Goal: Transaction & Acquisition: Subscribe to service/newsletter

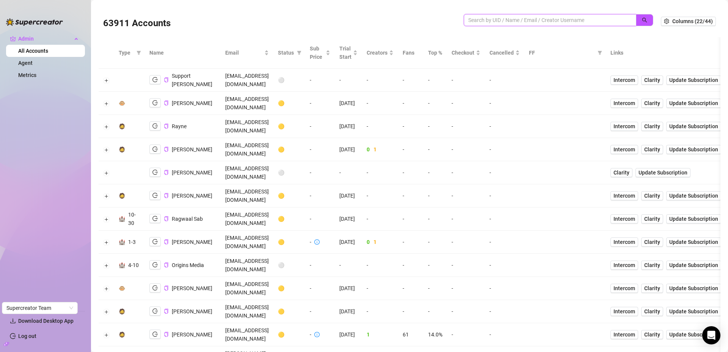
click at [495, 20] on input "search" at bounding box center [546, 20] width 157 height 8
type input "2twe"
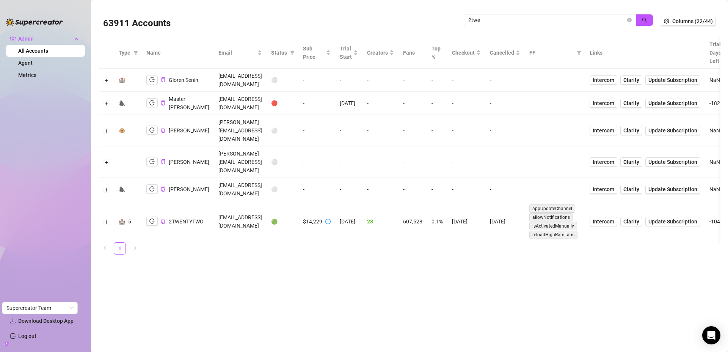
click at [159, 216] on div "2TWENTYTWO" at bounding box center [174, 220] width 57 height 9
click at [149, 219] on icon "logout" at bounding box center [151, 221] width 5 height 5
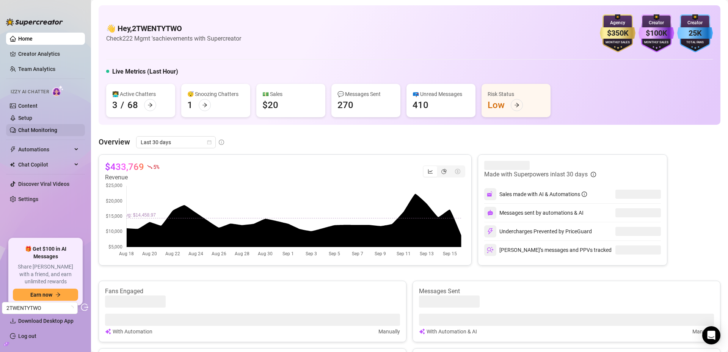
click at [33, 129] on link "Chat Monitoring" at bounding box center [37, 130] width 39 height 6
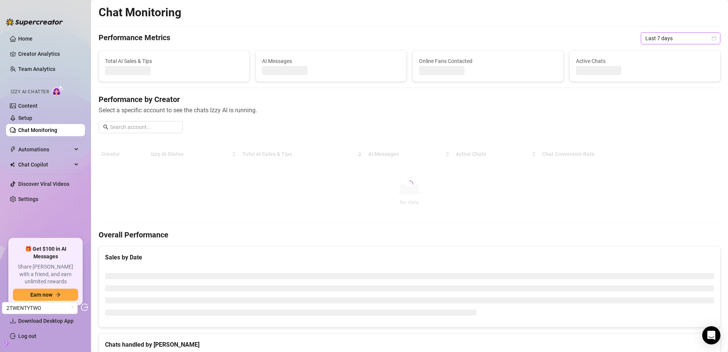
click at [660, 38] on span "Last 7 days" at bounding box center [680, 38] width 71 height 11
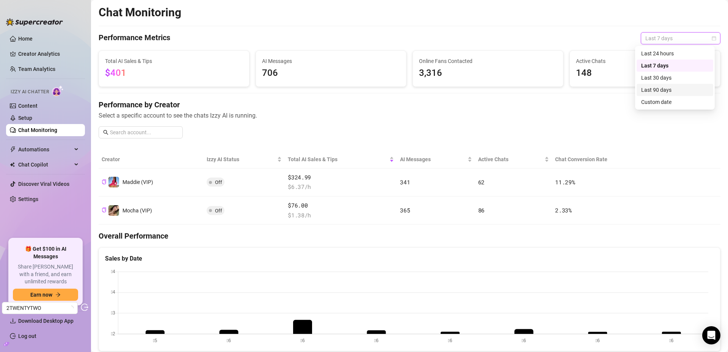
click at [652, 89] on div "Last 90 days" at bounding box center [674, 90] width 67 height 8
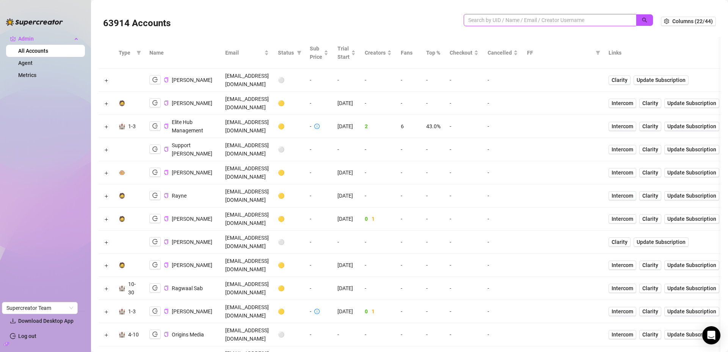
click at [549, 22] on input "search" at bounding box center [546, 20] width 157 height 8
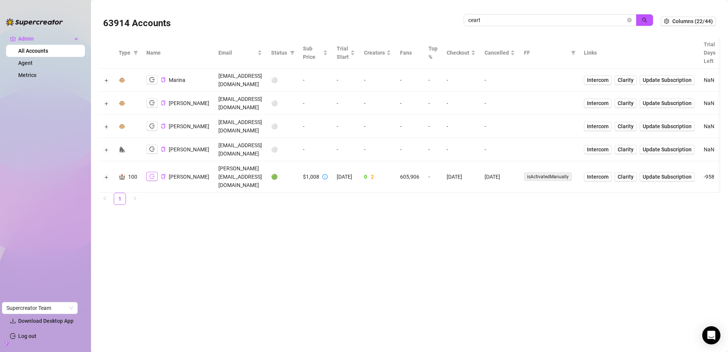
click at [154, 174] on icon "logout" at bounding box center [151, 176] width 5 height 5
click at [150, 172] on button "button" at bounding box center [151, 176] width 11 height 9
click at [107, 174] on button "Expand row" at bounding box center [106, 177] width 6 height 6
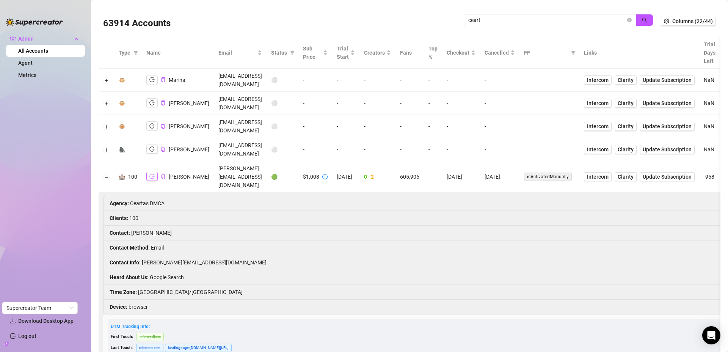
click at [154, 174] on icon "logout" at bounding box center [151, 176] width 5 height 5
click at [507, 17] on input "ceart" at bounding box center [546, 20] width 157 height 8
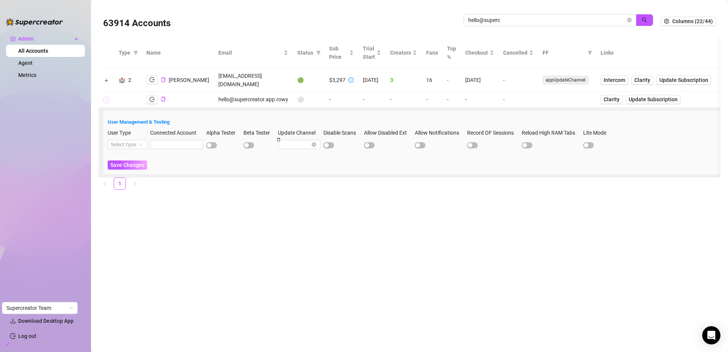
click at [108, 97] on button "Collapse row" at bounding box center [106, 100] width 6 height 6
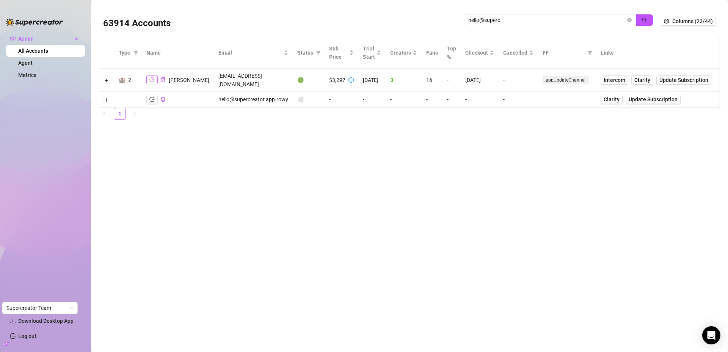
click at [151, 77] on icon "logout" at bounding box center [151, 79] width 5 height 5
click at [493, 22] on input "hello@superc" at bounding box center [546, 20] width 157 height 8
type input "ceart"
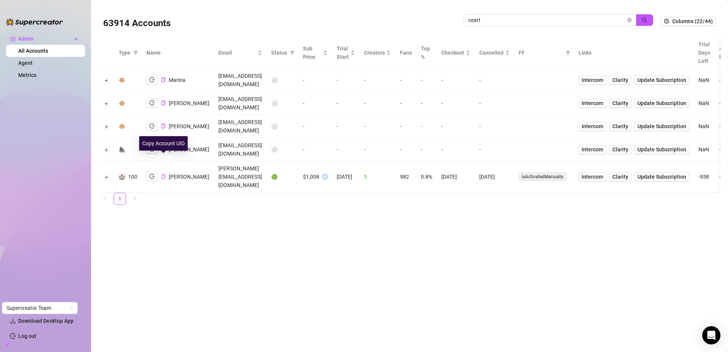
click at [161, 174] on icon "copy" at bounding box center [163, 176] width 5 height 5
click at [155, 174] on icon "logout" at bounding box center [151, 176] width 5 height 5
click at [110, 161] on td at bounding box center [107, 176] width 16 height 31
click at [106, 174] on button "Expand row" at bounding box center [106, 177] width 6 height 6
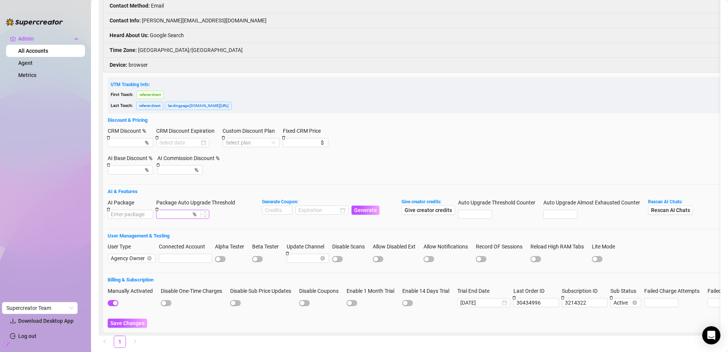
scroll to position [243, 0]
click at [275, 205] on input at bounding box center [277, 209] width 30 height 8
type input "2000"
click at [315, 205] on input at bounding box center [318, 209] width 40 height 8
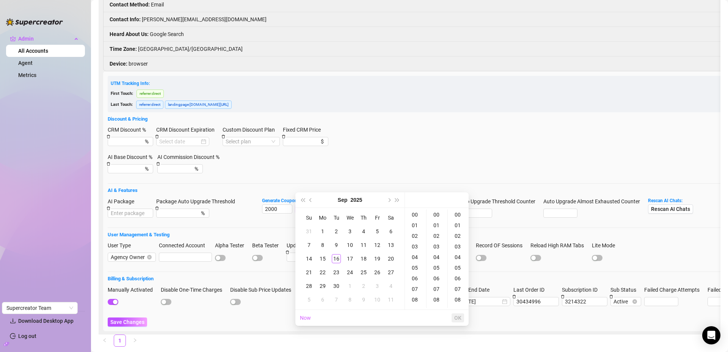
type input "2025-09-05 00:00:00"
click at [389, 200] on span "Next month (PageDown)" at bounding box center [389, 200] width 4 height 4
click at [378, 287] on div "31" at bounding box center [377, 285] width 9 height 9
type input "2025-10-31 00:00:00"
click at [456, 315] on span "OK" at bounding box center [457, 318] width 7 height 6
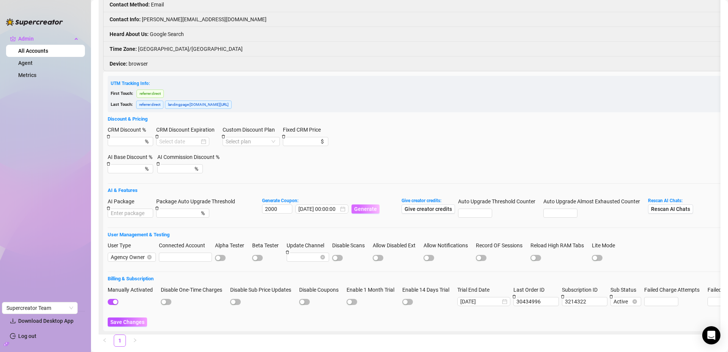
click at [366, 206] on span "Generate" at bounding box center [365, 209] width 23 height 6
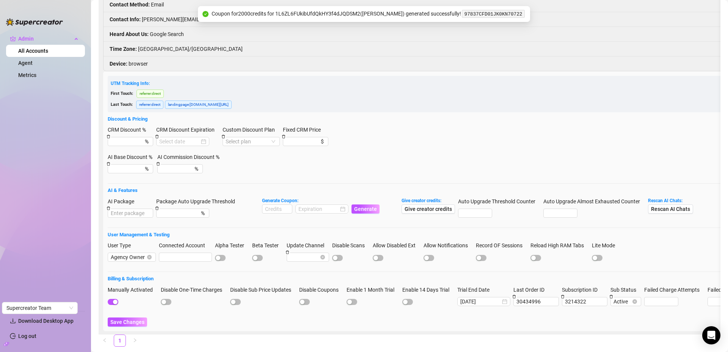
click at [491, 13] on code "97837CFD01JK0KN70722" at bounding box center [493, 14] width 63 height 8
copy code "97837CFD01JK0KN70722"
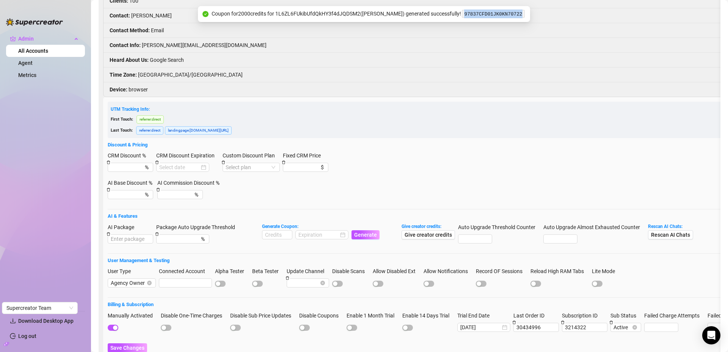
scroll to position [0, 0]
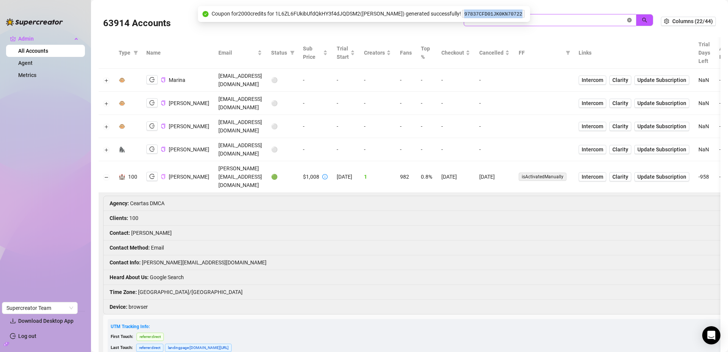
click at [627, 18] on icon "close-circle" at bounding box center [629, 20] width 5 height 5
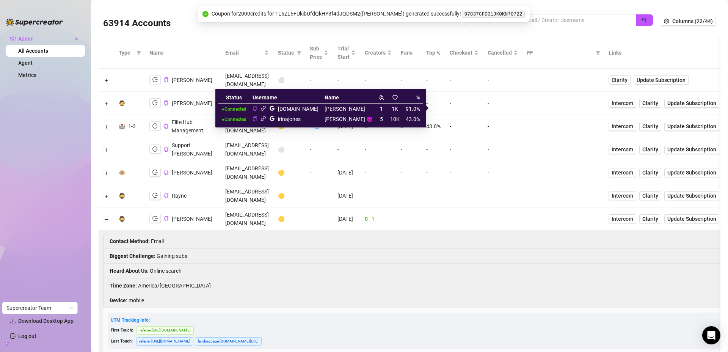
click at [266, 108] on icon "link" at bounding box center [263, 108] width 6 height 6
click at [266, 119] on icon "link" at bounding box center [263, 118] width 5 height 5
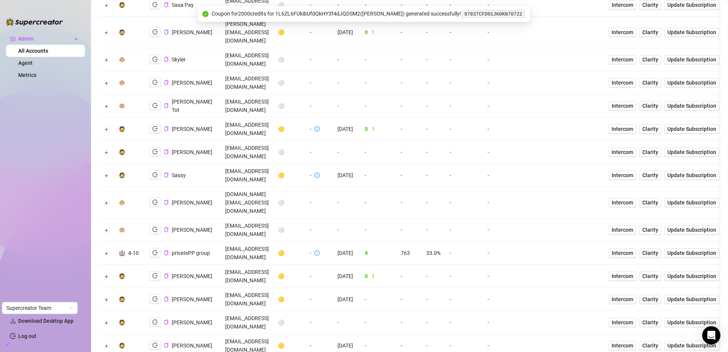
scroll to position [1223, 0]
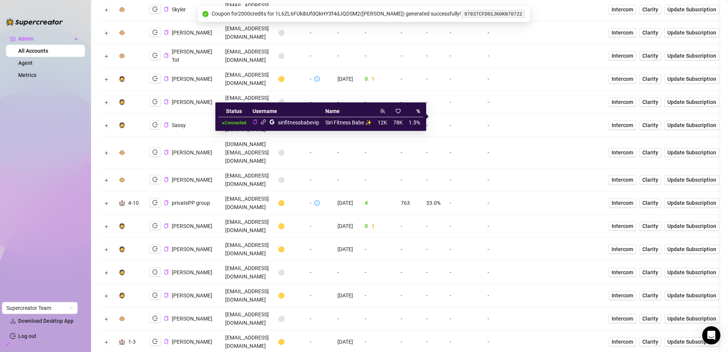
click at [262, 123] on icon "link" at bounding box center [263, 122] width 6 height 6
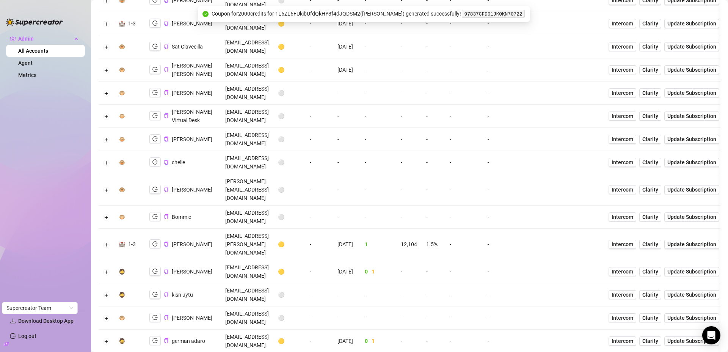
scroll to position [1588, 0]
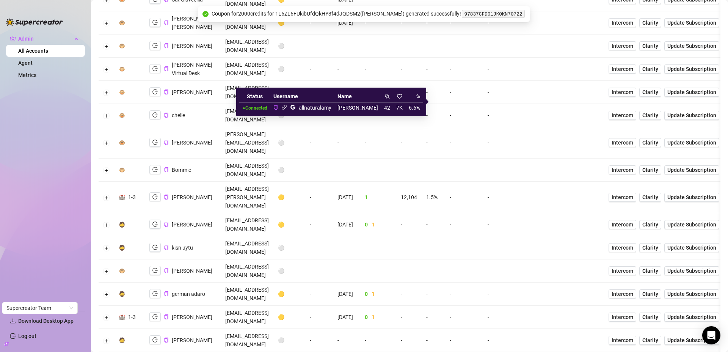
click at [287, 107] on icon "link" at bounding box center [284, 107] width 5 height 5
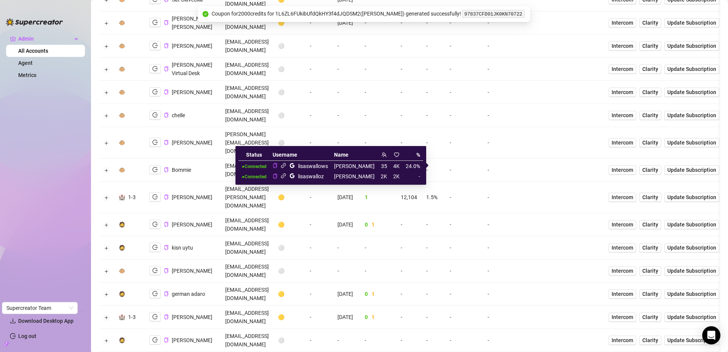
click at [286, 174] on icon "link" at bounding box center [284, 176] width 6 height 6
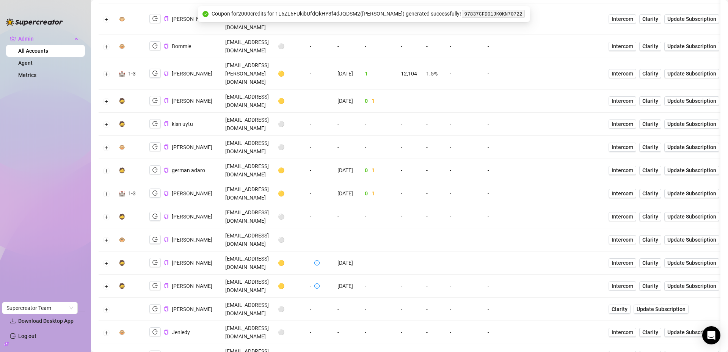
scroll to position [1712, 0]
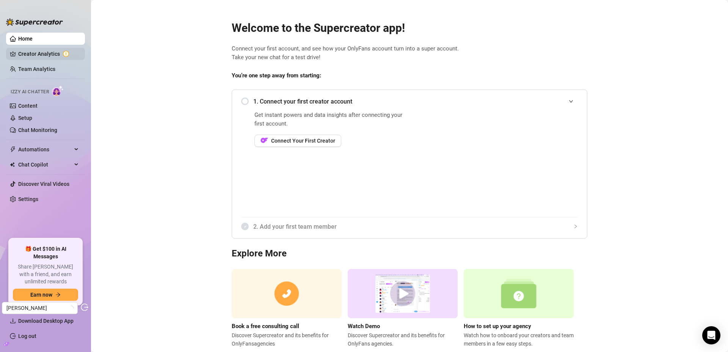
click at [38, 56] on link "Creator Analytics" at bounding box center [48, 54] width 61 height 12
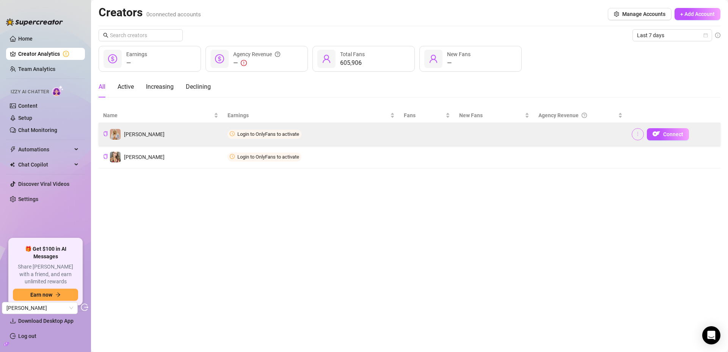
click at [641, 133] on button "button" at bounding box center [638, 134] width 12 height 12
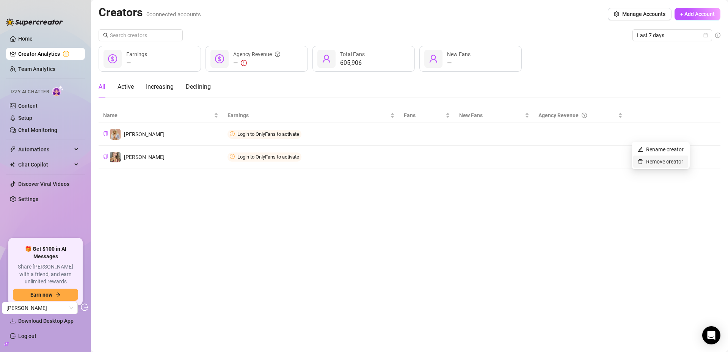
click at [660, 160] on link "Remove creator" at bounding box center [660, 161] width 45 height 6
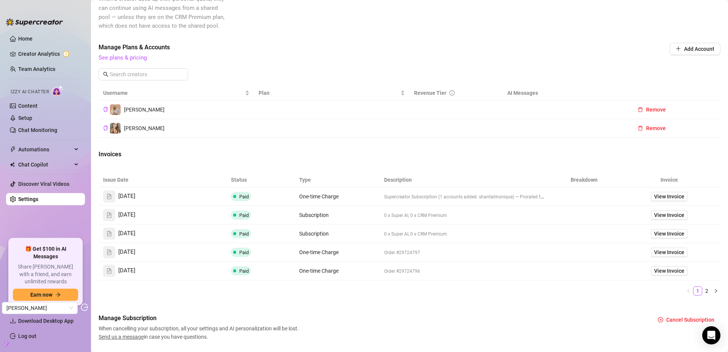
scroll to position [202, 0]
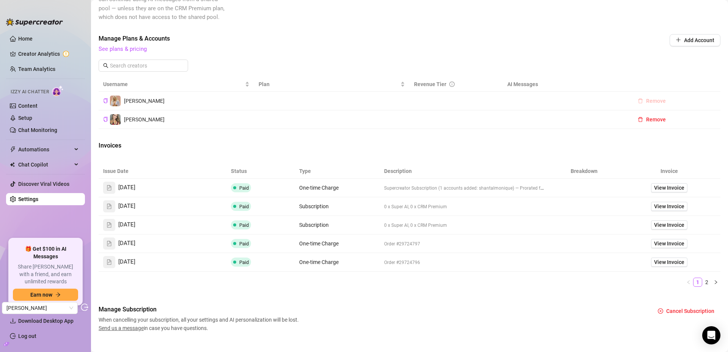
click at [649, 101] on span "Remove" at bounding box center [656, 101] width 20 height 6
click at [698, 82] on span "OK" at bounding box center [697, 81] width 7 height 6
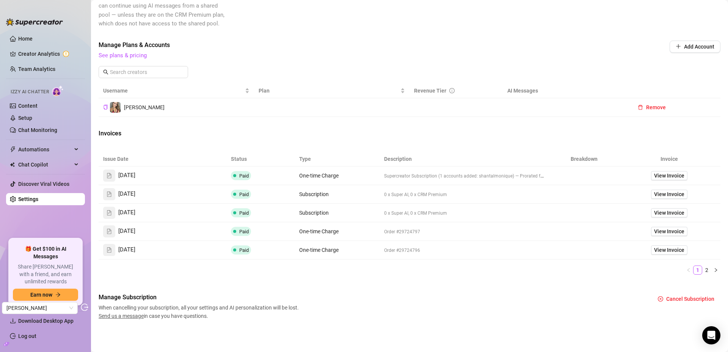
scroll to position [196, 0]
click at [647, 104] on span "Remove" at bounding box center [656, 107] width 20 height 6
click at [702, 88] on button "OK" at bounding box center [697, 87] width 13 height 9
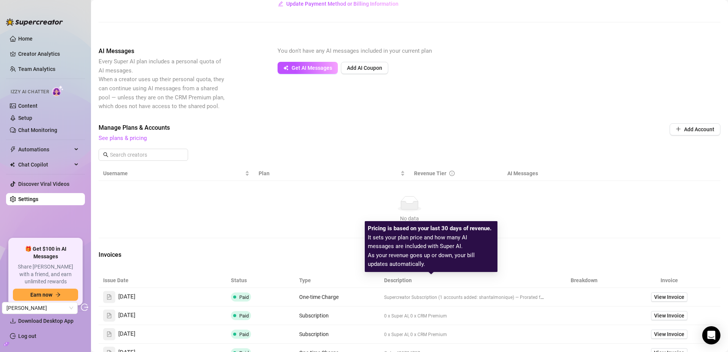
scroll to position [0, 0]
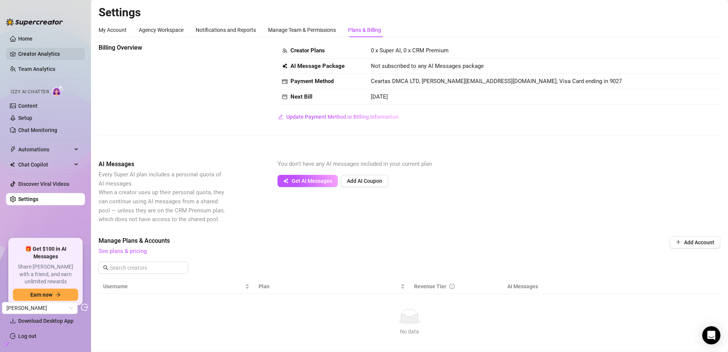
click at [34, 53] on link "Creator Analytics" at bounding box center [48, 54] width 61 height 12
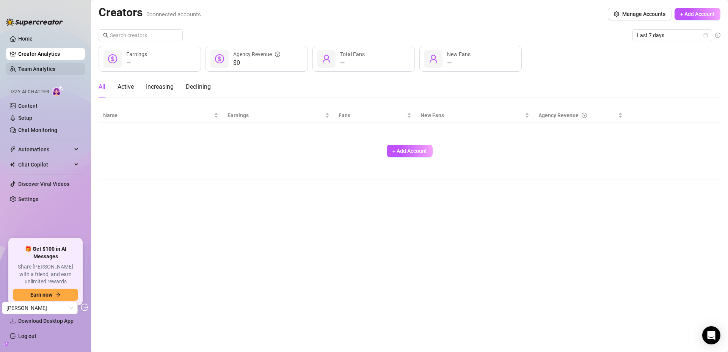
click at [35, 66] on link "Team Analytics" at bounding box center [36, 69] width 37 height 6
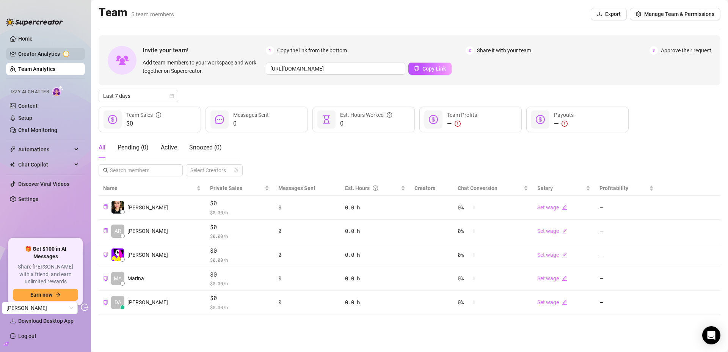
click at [31, 56] on link "Creator Analytics" at bounding box center [48, 54] width 61 height 12
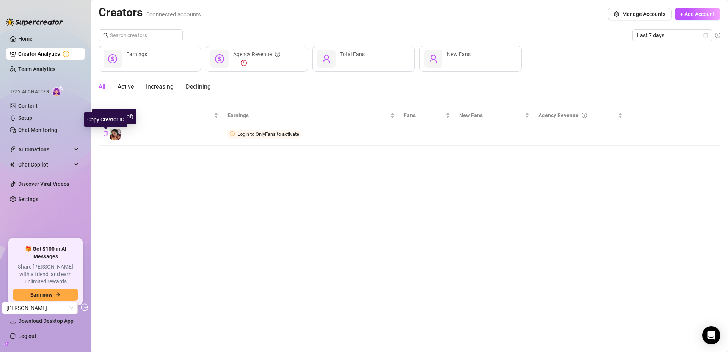
click at [105, 133] on icon "copy" at bounding box center [105, 133] width 5 height 5
click at [41, 70] on link "Team Analytics" at bounding box center [36, 69] width 37 height 6
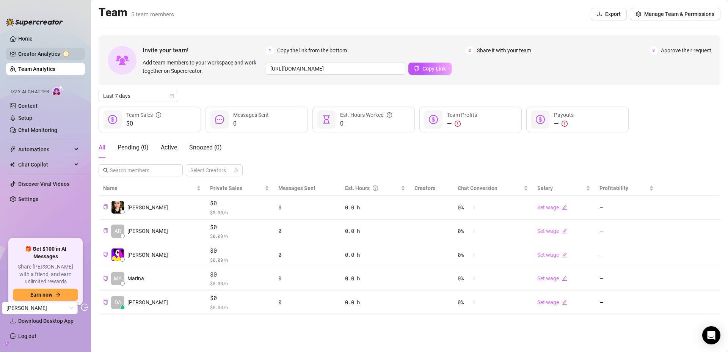
click at [34, 53] on link "Creator Analytics" at bounding box center [48, 54] width 61 height 12
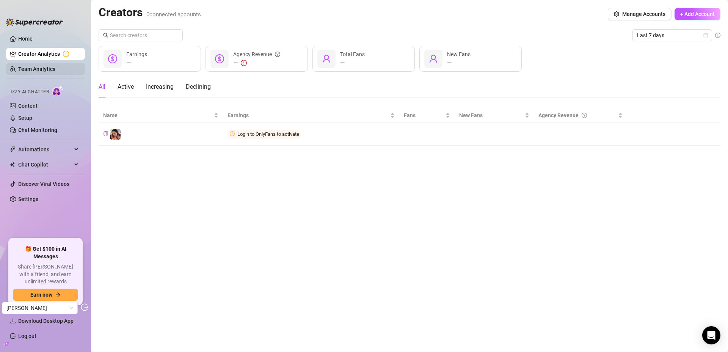
click at [33, 68] on link "Team Analytics" at bounding box center [36, 69] width 37 height 6
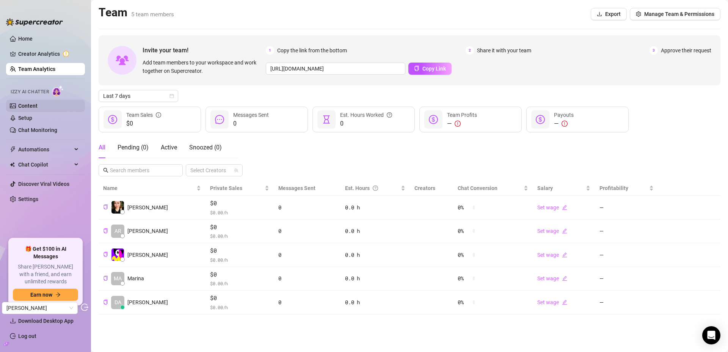
click at [30, 103] on link "Content" at bounding box center [27, 106] width 19 height 6
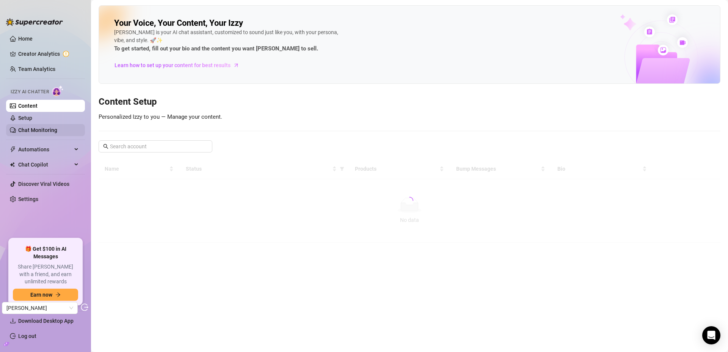
click at [45, 133] on link "Chat Monitoring" at bounding box center [37, 130] width 39 height 6
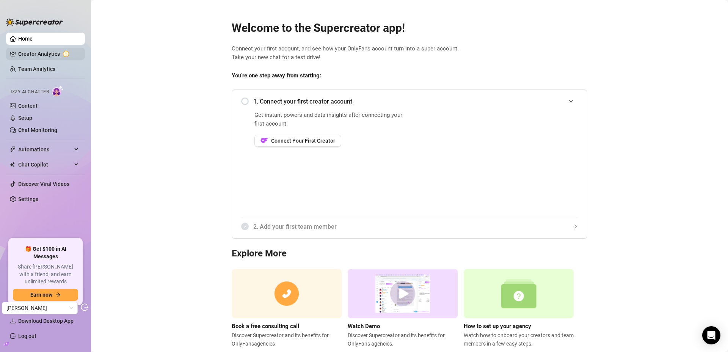
click at [34, 55] on link "Creator Analytics" at bounding box center [48, 54] width 61 height 12
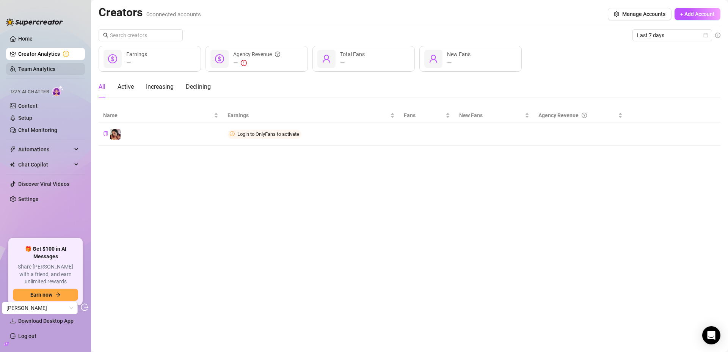
click at [44, 71] on link "Team Analytics" at bounding box center [36, 69] width 37 height 6
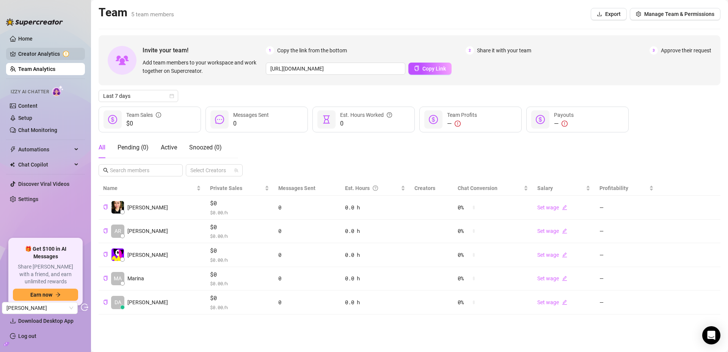
click at [46, 54] on link "Creator Analytics" at bounding box center [48, 54] width 61 height 12
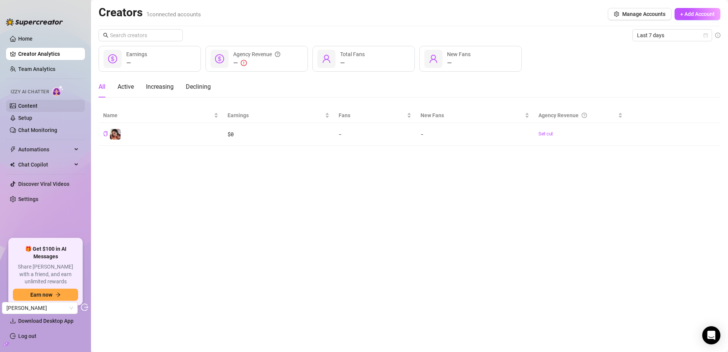
click at [38, 106] on link "Content" at bounding box center [27, 106] width 19 height 6
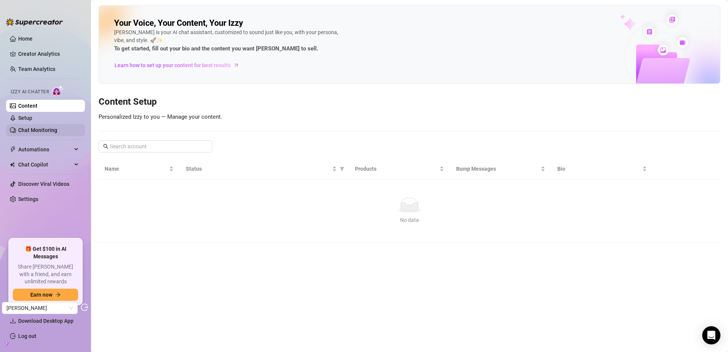
click at [36, 127] on link "Chat Monitoring" at bounding box center [37, 130] width 39 height 6
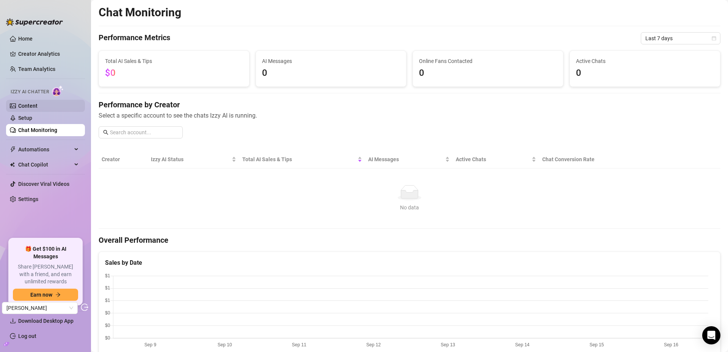
click at [33, 104] on link "Content" at bounding box center [27, 106] width 19 height 6
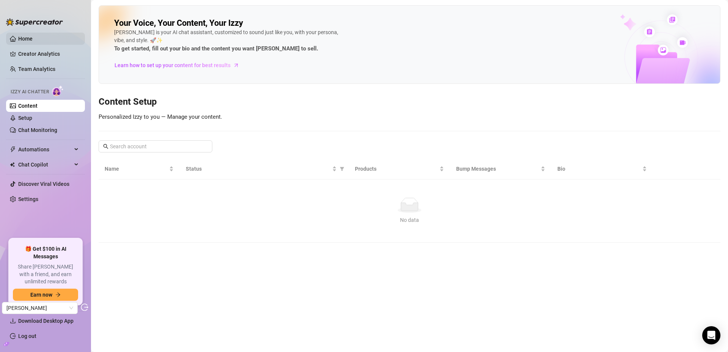
click at [27, 39] on link "Home" at bounding box center [25, 39] width 14 height 6
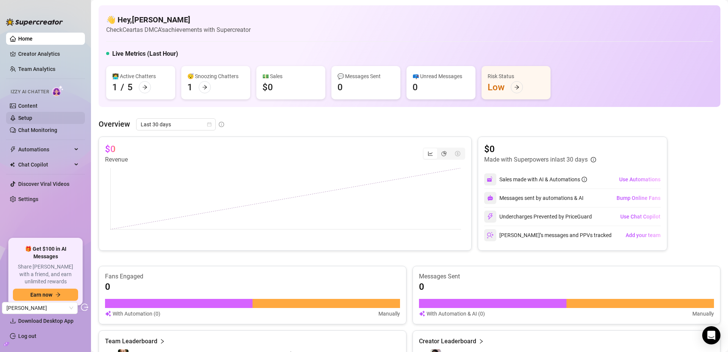
click at [32, 115] on link "Setup" at bounding box center [25, 118] width 14 height 6
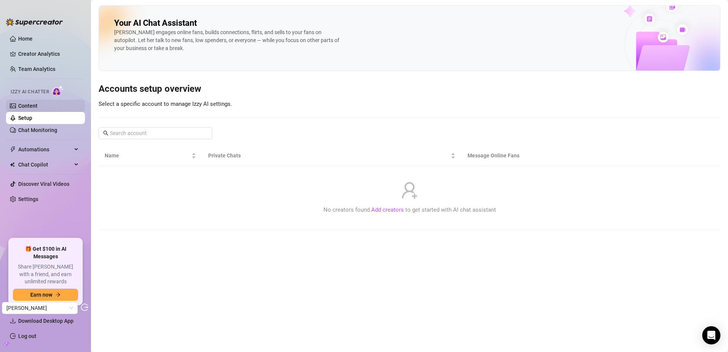
click at [34, 103] on link "Content" at bounding box center [27, 106] width 19 height 6
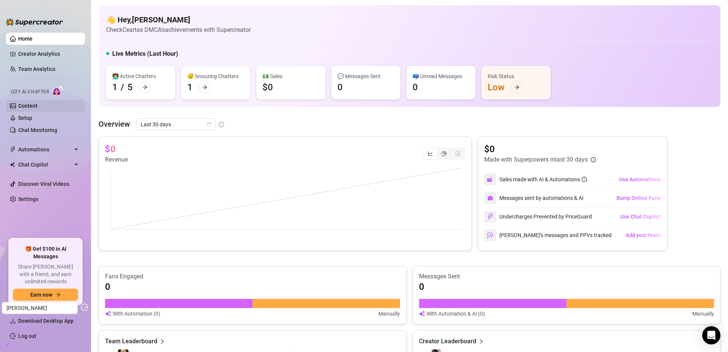
click at [38, 108] on link "Content" at bounding box center [27, 106] width 19 height 6
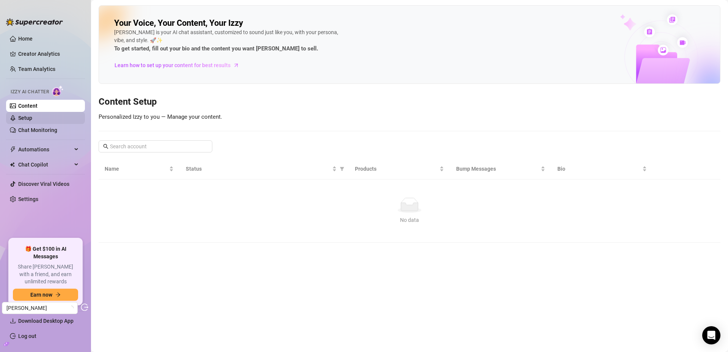
click at [32, 117] on link "Setup" at bounding box center [25, 118] width 14 height 6
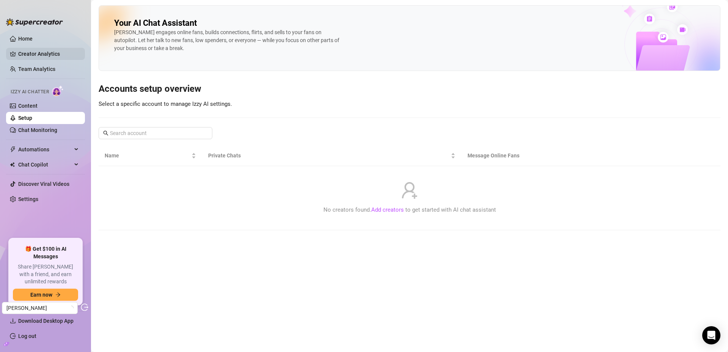
click at [52, 49] on link "Creator Analytics" at bounding box center [48, 54] width 61 height 12
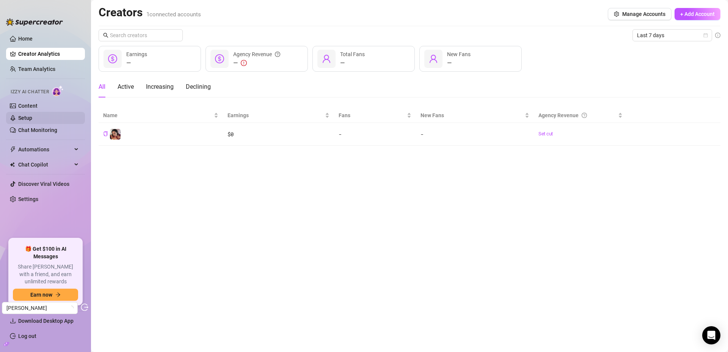
click at [23, 116] on link "Setup" at bounding box center [25, 118] width 14 height 6
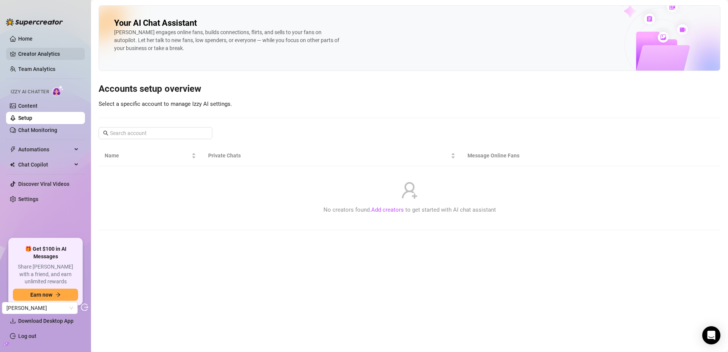
click at [44, 49] on link "Creator Analytics" at bounding box center [48, 54] width 61 height 12
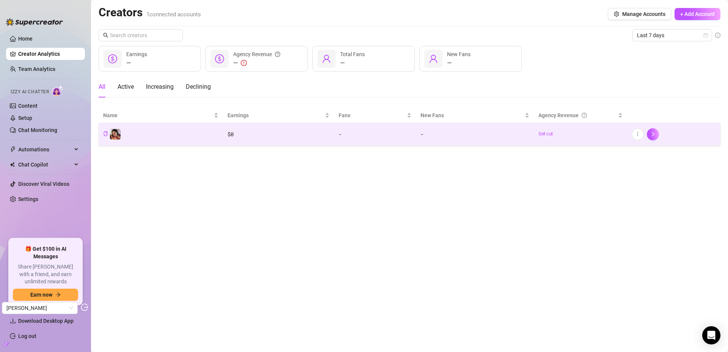
click at [125, 134] on td "️" at bounding box center [161, 134] width 124 height 23
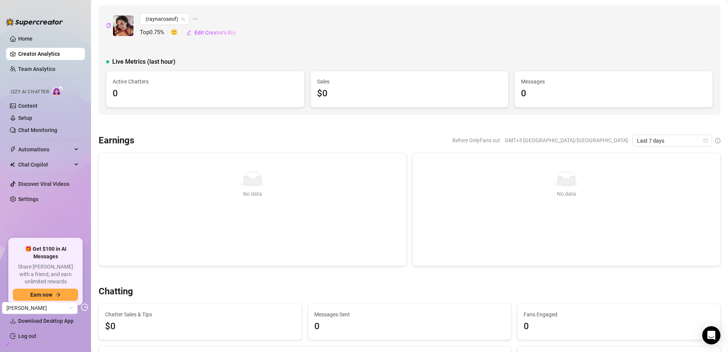
click at [51, 67] on link "Team Analytics" at bounding box center [36, 69] width 37 height 6
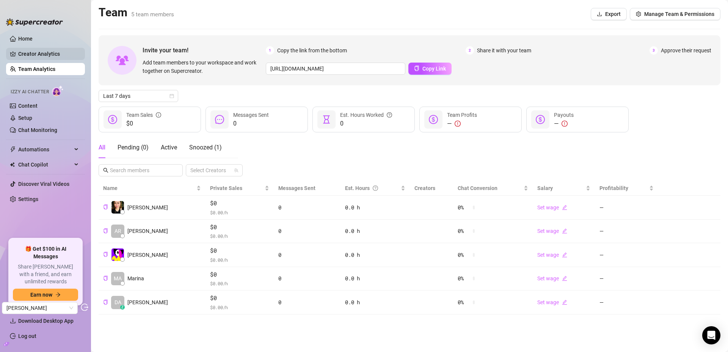
click at [43, 52] on link "Creator Analytics" at bounding box center [48, 54] width 61 height 12
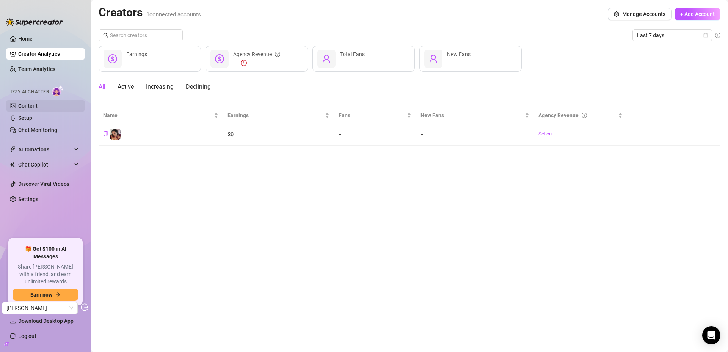
click at [32, 109] on link "Content" at bounding box center [27, 106] width 19 height 6
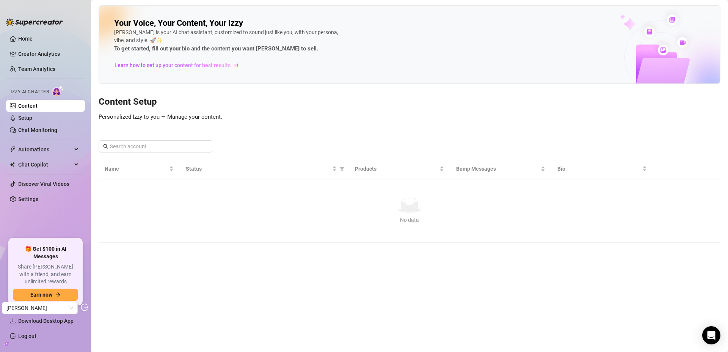
click at [5, 344] on icon "build" at bounding box center [6, 343] width 5 height 3
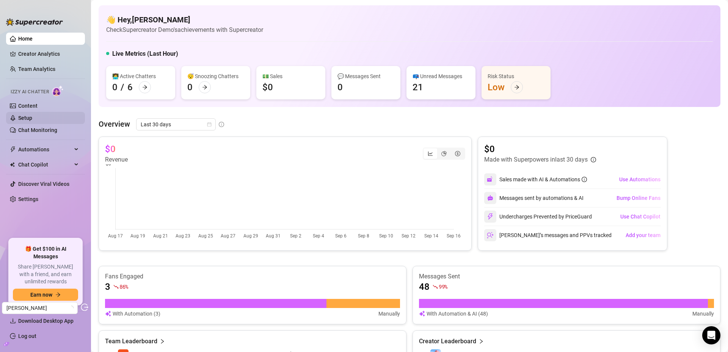
click at [28, 116] on link "Setup" at bounding box center [25, 118] width 14 height 6
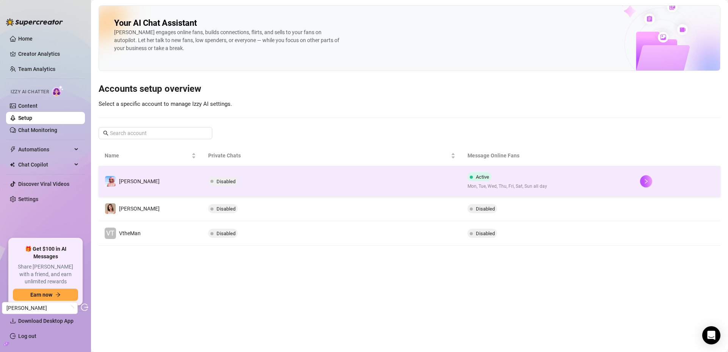
click at [147, 183] on td "[PERSON_NAME]" at bounding box center [150, 181] width 103 height 30
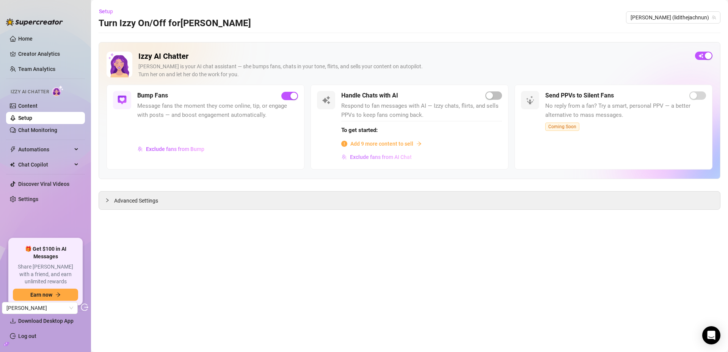
click at [376, 159] on span "Exclude fans from AI Chat" at bounding box center [381, 157] width 62 height 6
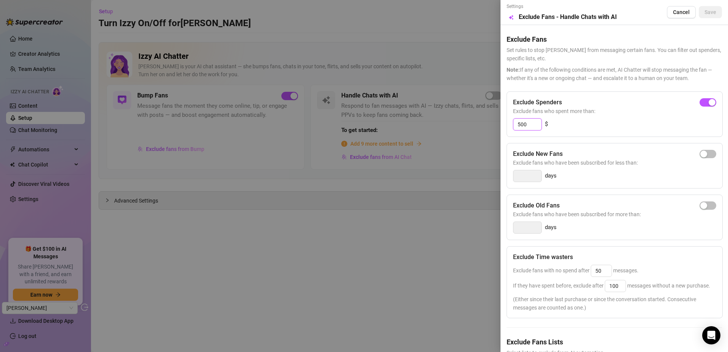
click at [532, 124] on input "500" at bounding box center [527, 124] width 28 height 11
type input "1"
click at [706, 102] on span "button" at bounding box center [707, 102] width 17 height 8
click at [525, 124] on input "300" at bounding box center [527, 124] width 28 height 11
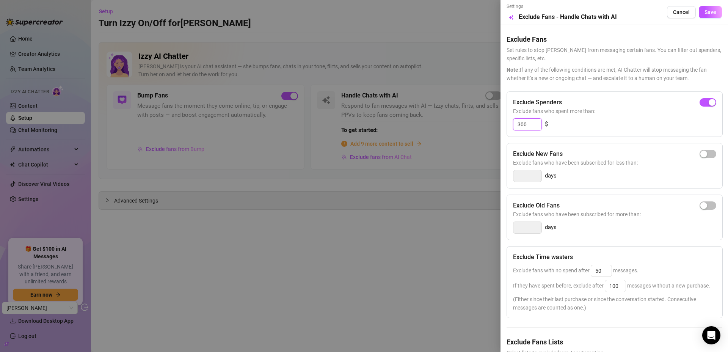
click at [525, 124] on input "300" at bounding box center [527, 124] width 28 height 11
type input "50"
click at [704, 205] on span "button" at bounding box center [707, 205] width 17 height 8
click at [524, 227] on input "14" at bounding box center [527, 227] width 28 height 11
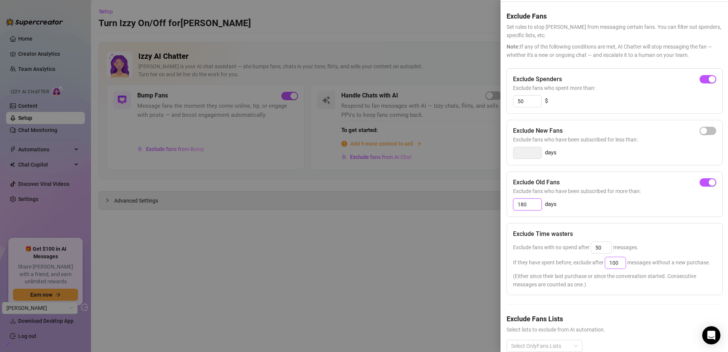
scroll to position [52, 0]
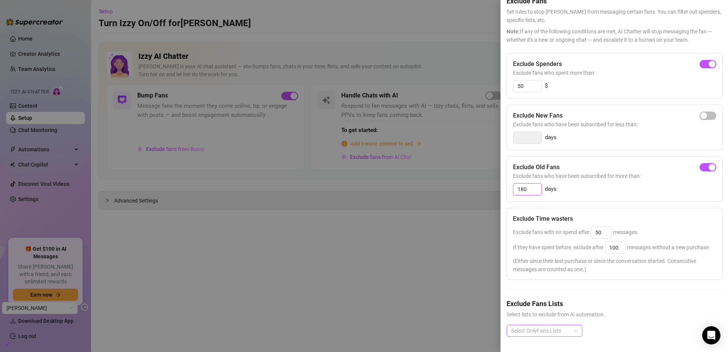
click at [544, 328] on div at bounding box center [540, 330] width 65 height 11
type input "180"
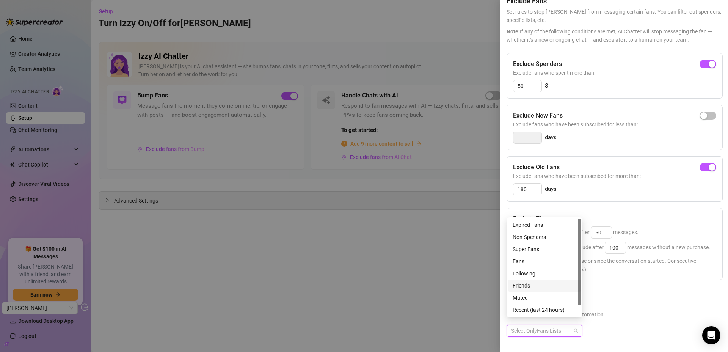
click at [531, 287] on div "Friends" at bounding box center [545, 285] width 64 height 8
click at [543, 240] on div "Super Fans" at bounding box center [545, 237] width 64 height 8
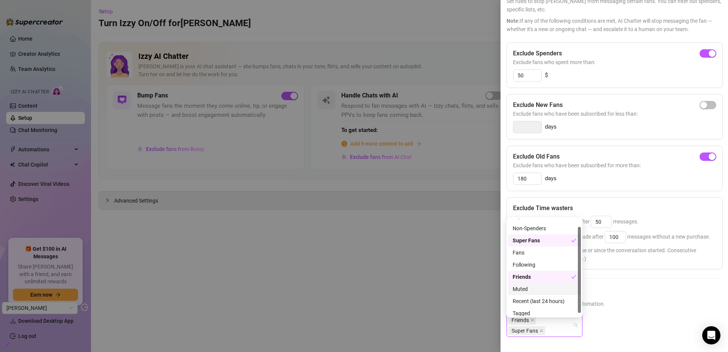
scroll to position [0, 0]
click at [632, 304] on span "Select lists to exclude from AI automation." at bounding box center [613, 303] width 215 height 8
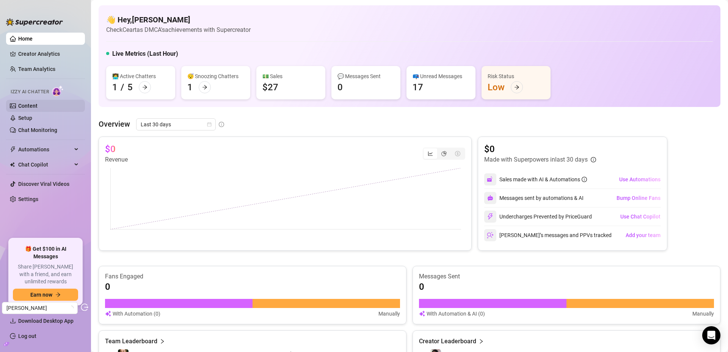
click at [38, 103] on link "Content" at bounding box center [27, 106] width 19 height 6
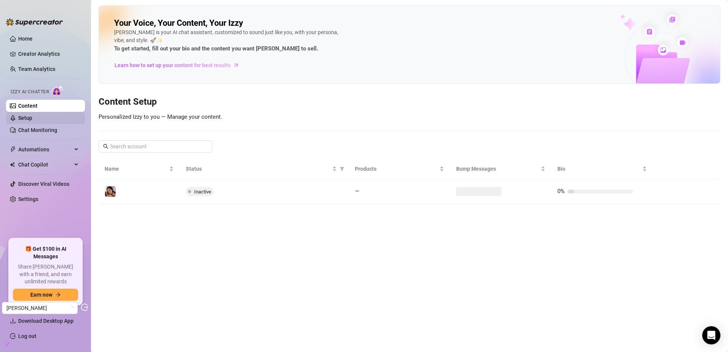
click at [32, 119] on link "Setup" at bounding box center [25, 118] width 14 height 6
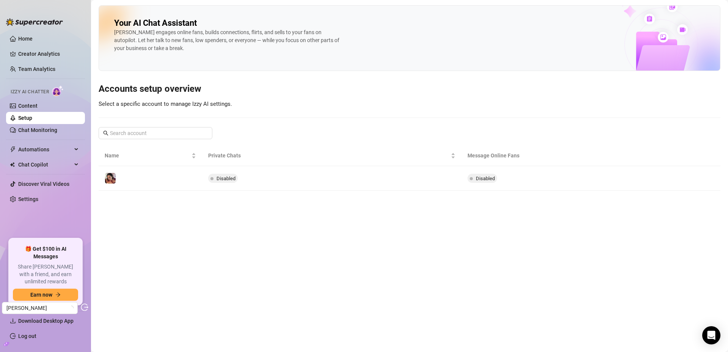
click at [161, 183] on td "️" at bounding box center [150, 178] width 103 height 25
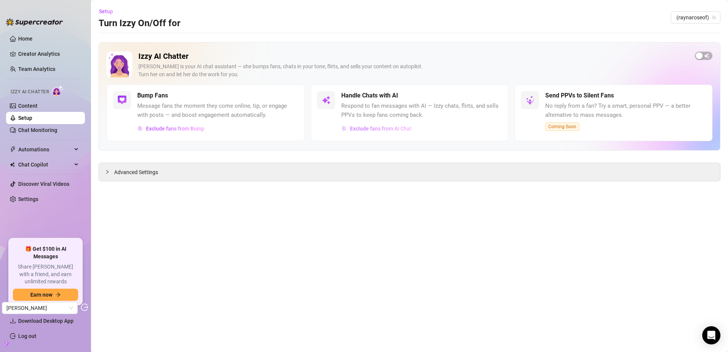
click at [395, 130] on span "Exclude fans from AI Chat" at bounding box center [381, 128] width 62 height 6
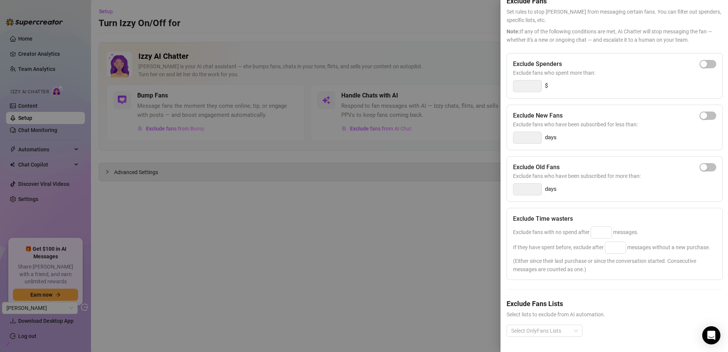
scroll to position [52, 0]
click at [541, 334] on div "Select OnlyFans Lists" at bounding box center [613, 336] width 215 height 24
click at [541, 329] on div at bounding box center [540, 330] width 65 height 11
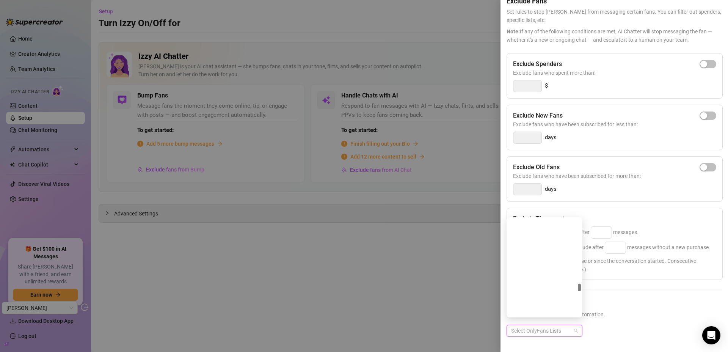
scroll to position [2037, 0]
click at [529, 297] on div "Renew On" at bounding box center [545, 298] width 64 height 8
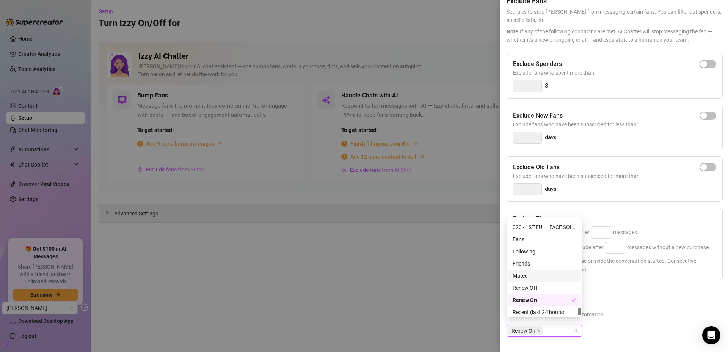
scroll to position [2029, 0]
click at [532, 275] on div "Friends" at bounding box center [544, 270] width 73 height 12
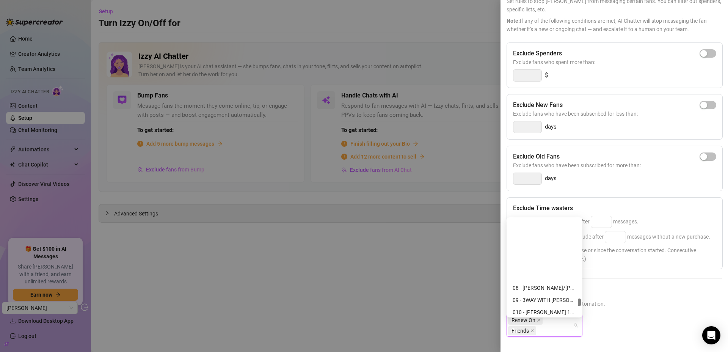
scroll to position [1903, 0]
click at [521, 251] on div "🌟️$$$" at bounding box center [545, 250] width 64 height 8
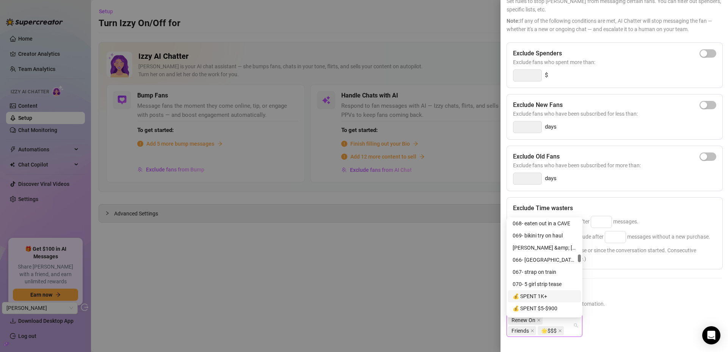
scroll to position [854, 0]
click at [544, 279] on div "💰 SPENT $400+" at bounding box center [545, 281] width 64 height 8
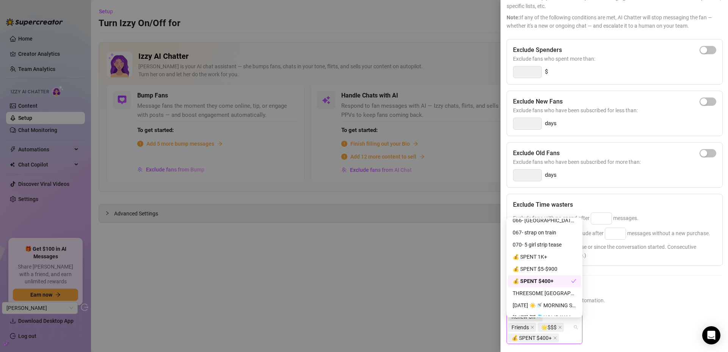
click at [639, 62] on span "Exclude fans who spent more than:" at bounding box center [614, 59] width 203 height 8
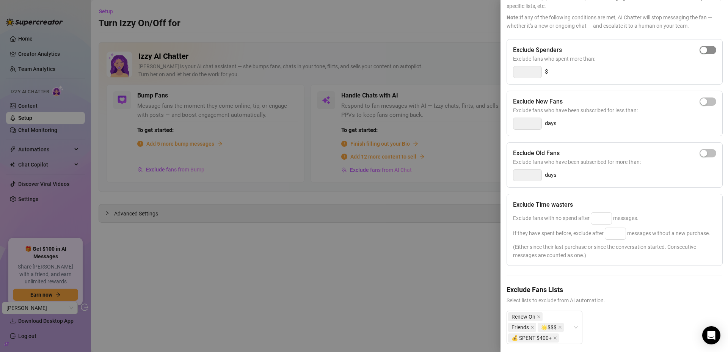
click at [702, 50] on span "button" at bounding box center [707, 50] width 17 height 8
click at [512, 75] on div "Exclude Spenders Exclude fans who spent more than: 300 $" at bounding box center [614, 61] width 216 height 45
click at [523, 75] on input "300" at bounding box center [527, 71] width 28 height 11
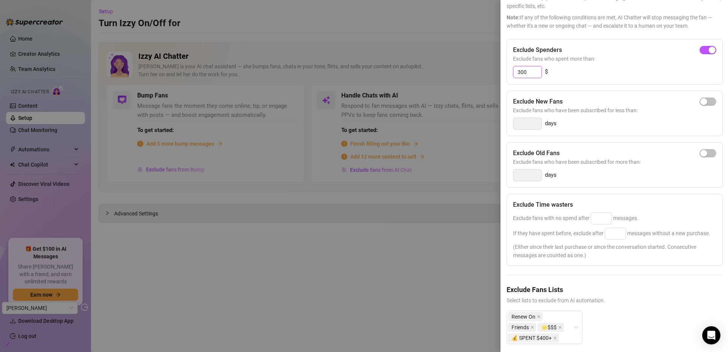
click at [523, 75] on input "300" at bounding box center [527, 71] width 28 height 11
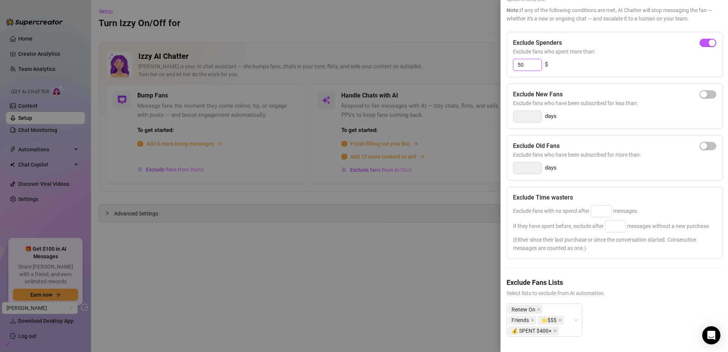
scroll to position [74, 0]
click at [576, 313] on div "Renew On Friends 🌟️$$$ 💰 SPENT $400+" at bounding box center [544, 319] width 76 height 33
type input "50"
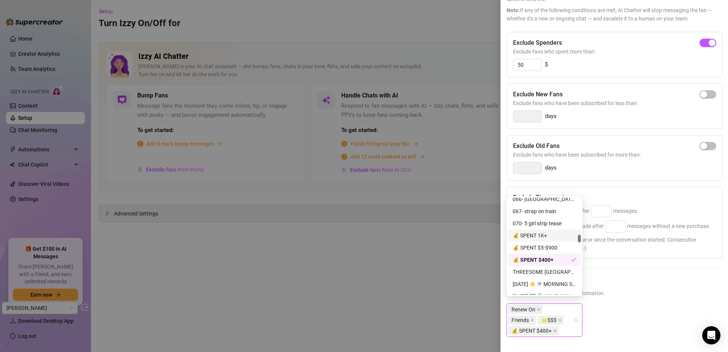
click at [532, 235] on div "💰 SPENT 1K+" at bounding box center [545, 235] width 64 height 8
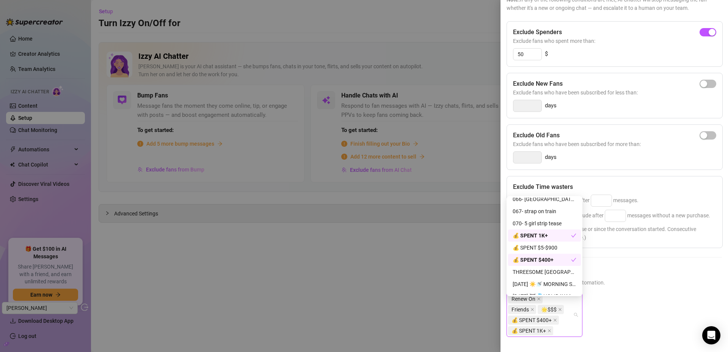
drag, startPoint x: 650, startPoint y: 279, endPoint x: 640, endPoint y: 268, distance: 15.0
click at [650, 277] on h5 "Exclude Fans Lists" at bounding box center [613, 271] width 215 height 10
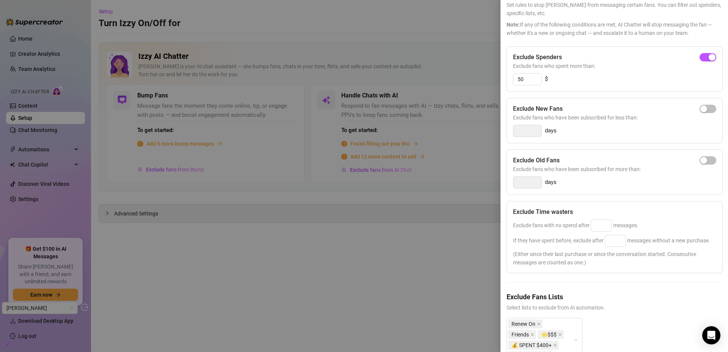
scroll to position [0, 0]
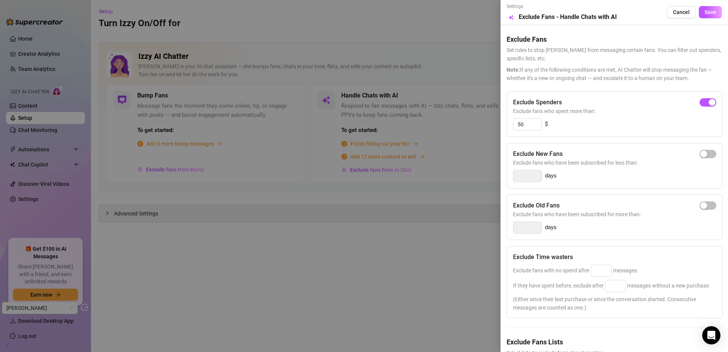
click at [232, 205] on div at bounding box center [364, 176] width 728 height 352
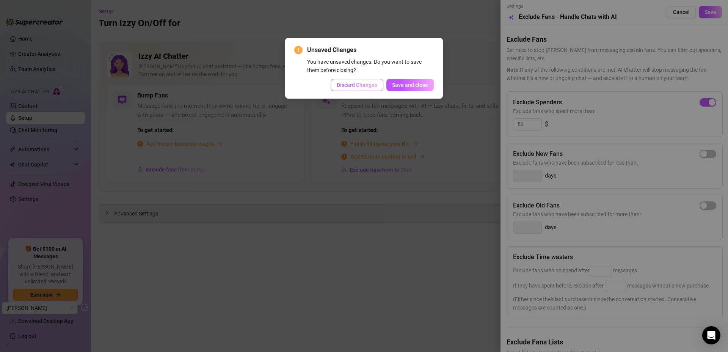
click at [350, 81] on button "Discard Changes" at bounding box center [357, 85] width 53 height 12
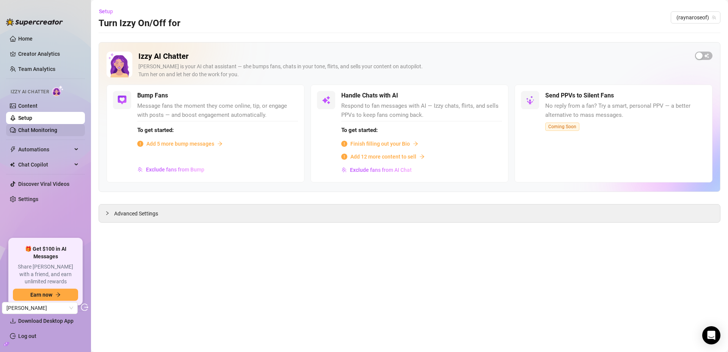
click at [39, 129] on link "Chat Monitoring" at bounding box center [37, 130] width 39 height 6
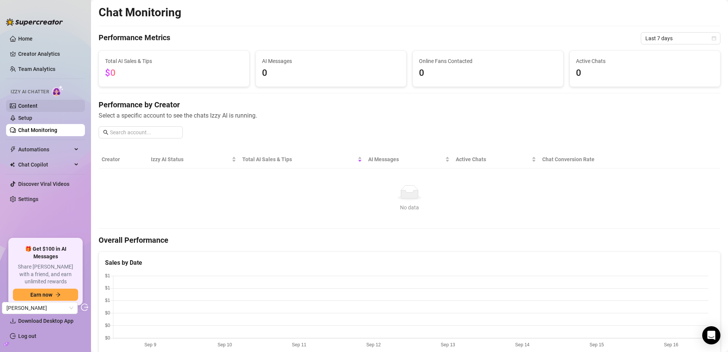
click at [27, 105] on link "Content" at bounding box center [27, 106] width 19 height 6
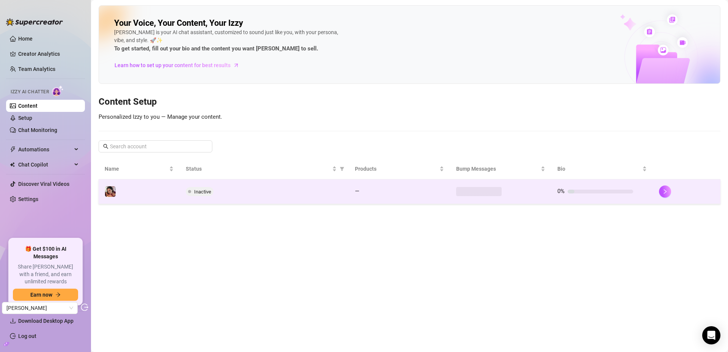
click at [146, 187] on td "️" at bounding box center [139, 191] width 81 height 25
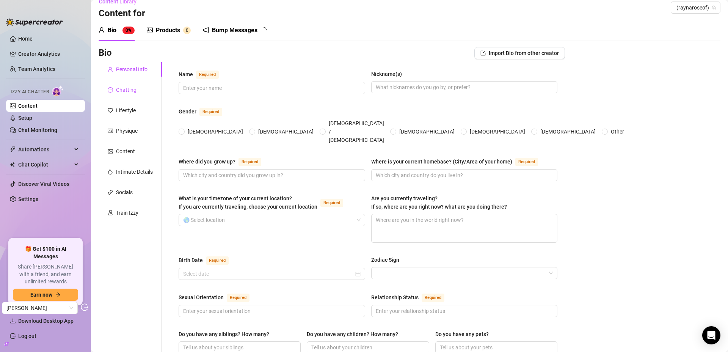
click at [127, 88] on div "Chatting" at bounding box center [126, 90] width 20 height 8
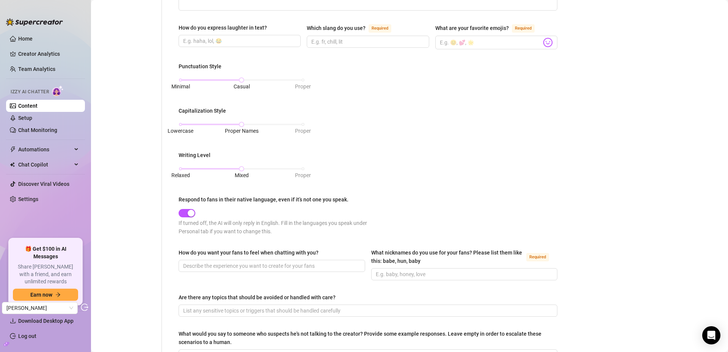
scroll to position [313, 0]
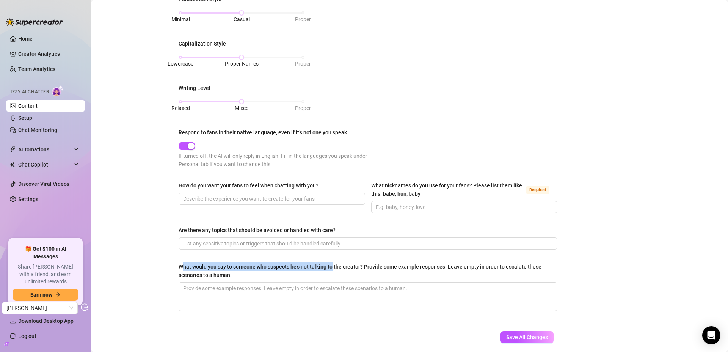
drag, startPoint x: 183, startPoint y: 269, endPoint x: 331, endPoint y: 268, distance: 147.5
click at [331, 268] on div "What would you say to someone who suspects he's not talking to the creator? Pro…" at bounding box center [365, 270] width 373 height 17
click at [331, 282] on textarea "What would you say to someone who suspects he's not talking to the creator? Pro…" at bounding box center [368, 296] width 378 height 28
click at [29, 103] on link "Content" at bounding box center [27, 106] width 19 height 6
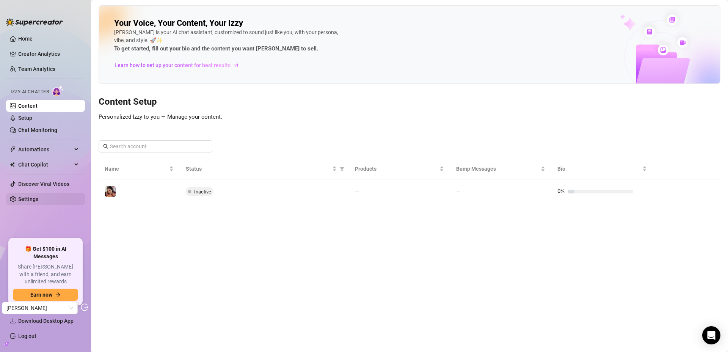
click at [30, 196] on link "Settings" at bounding box center [28, 199] width 20 height 6
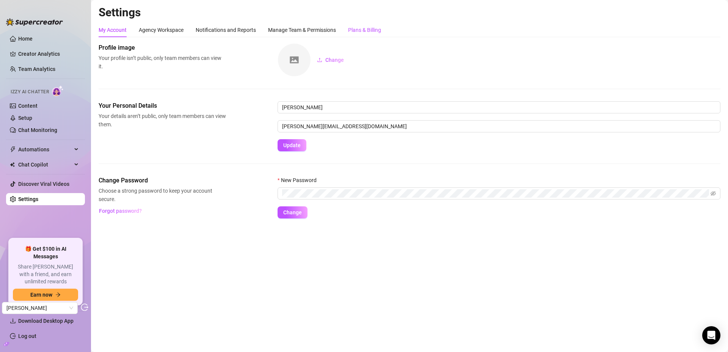
click at [376, 28] on div "Plans & Billing" at bounding box center [364, 30] width 33 height 8
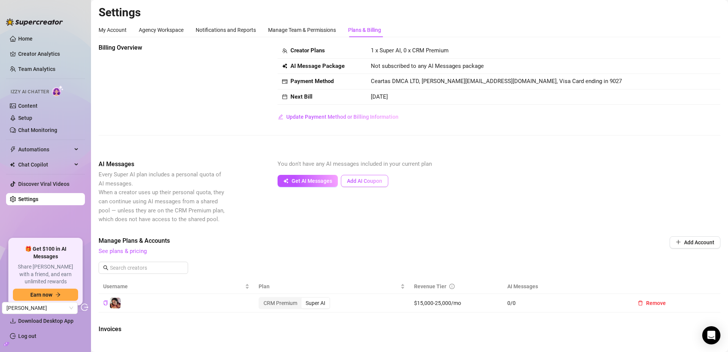
click at [354, 178] on span "Add AI Coupon" at bounding box center [364, 181] width 35 height 6
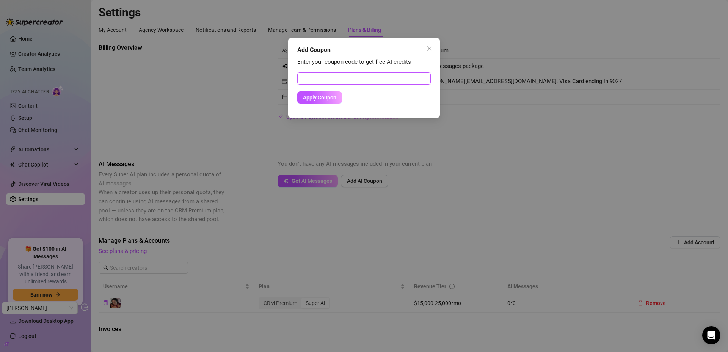
click at [348, 82] on input "text" at bounding box center [363, 78] width 133 height 12
paste input "1L6ZL6FUkibUfdQkHY3f"
click at [318, 99] on span "Apply Coupon" at bounding box center [319, 97] width 33 height 6
click at [339, 77] on input "1L6ZL6FUkibUfdQkHY3f" at bounding box center [363, 78] width 133 height 12
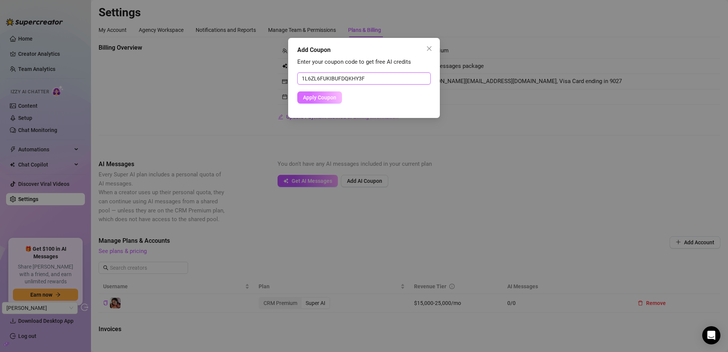
paste input "97837CFD01JK0KN70722"
type input "97837CFD01JK0KN70722"
click at [319, 99] on span "Apply Coupon" at bounding box center [319, 97] width 33 height 6
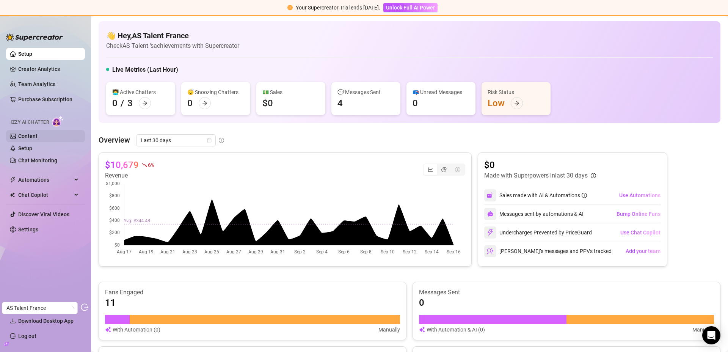
click at [30, 136] on link "Content" at bounding box center [27, 136] width 19 height 6
